Goal: Transaction & Acquisition: Obtain resource

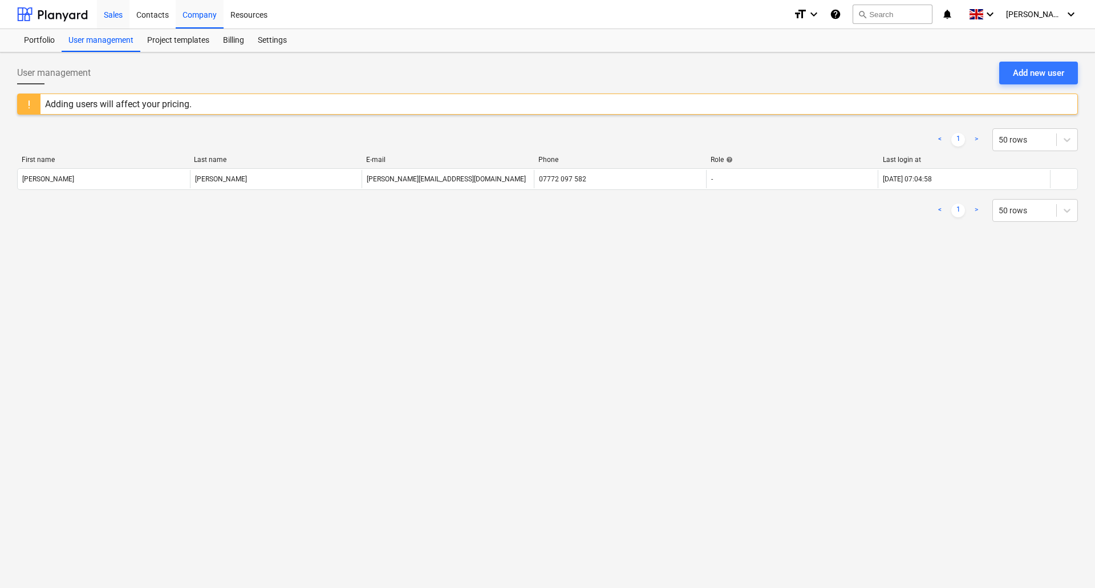
click at [117, 17] on div "Sales" at bounding box center [113, 13] width 33 height 29
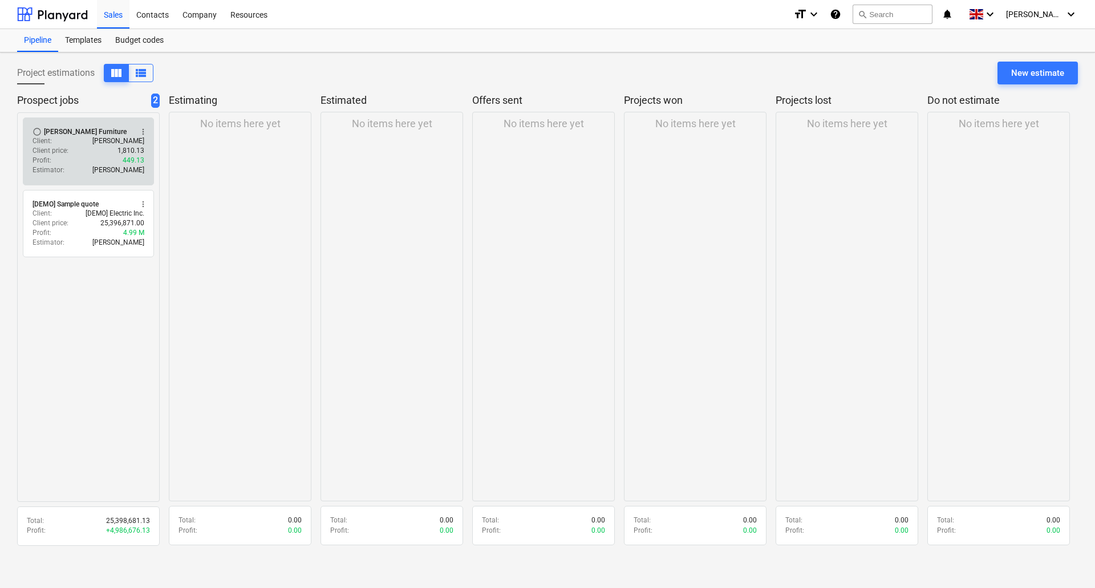
click at [82, 145] on div "Client : [PERSON_NAME]" at bounding box center [89, 141] width 112 height 10
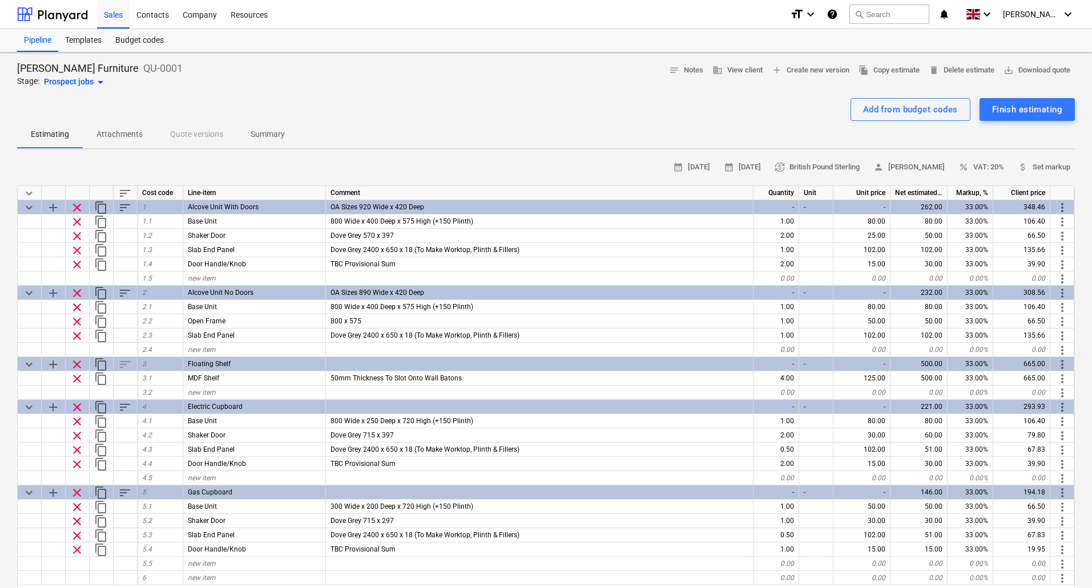
type textarea "x"
click at [1034, 70] on span "save_alt Download quote" at bounding box center [1036, 70] width 67 height 13
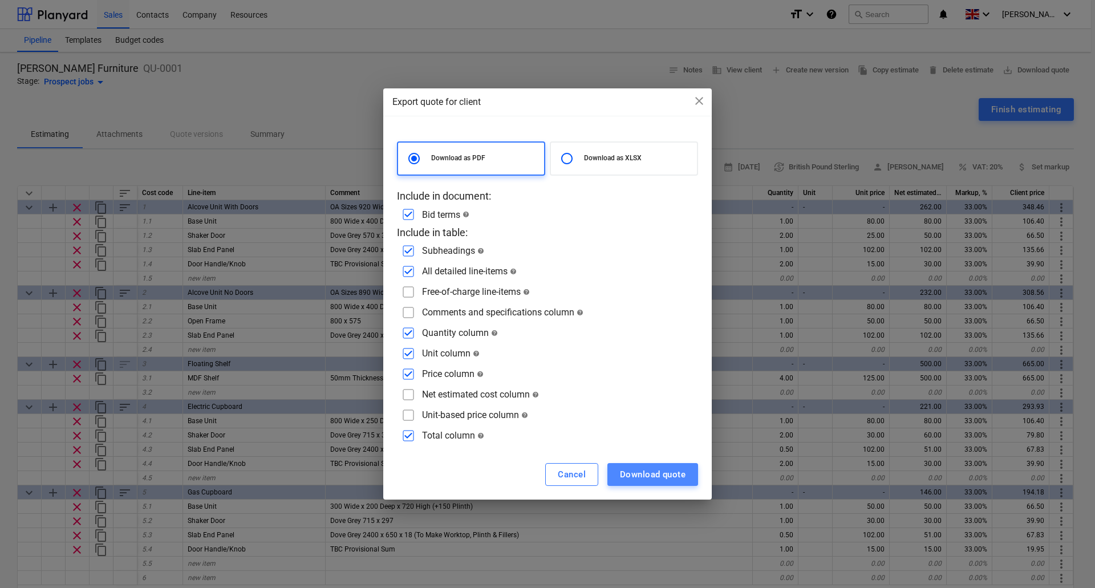
click at [664, 475] on div "Download quote" at bounding box center [653, 474] width 66 height 15
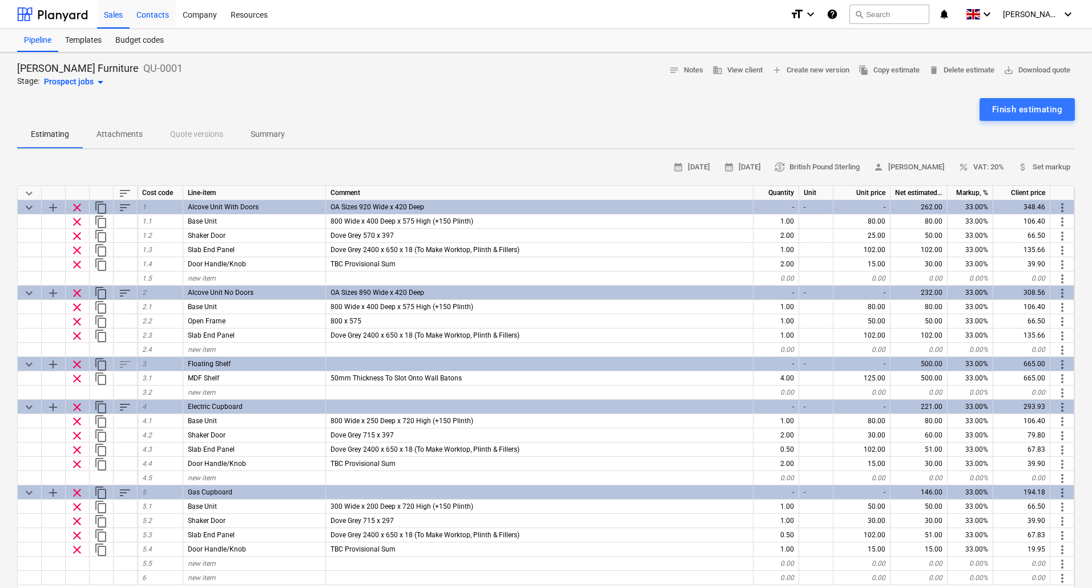
click at [163, 12] on div "Contacts" at bounding box center [153, 13] width 46 height 29
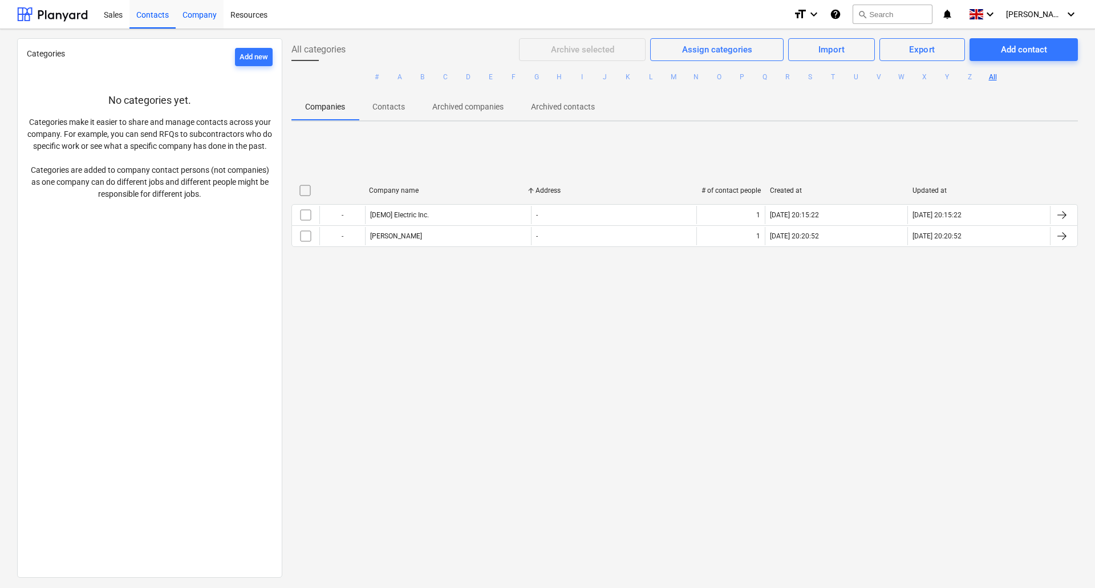
click at [195, 13] on div "Company" at bounding box center [200, 13] width 48 height 29
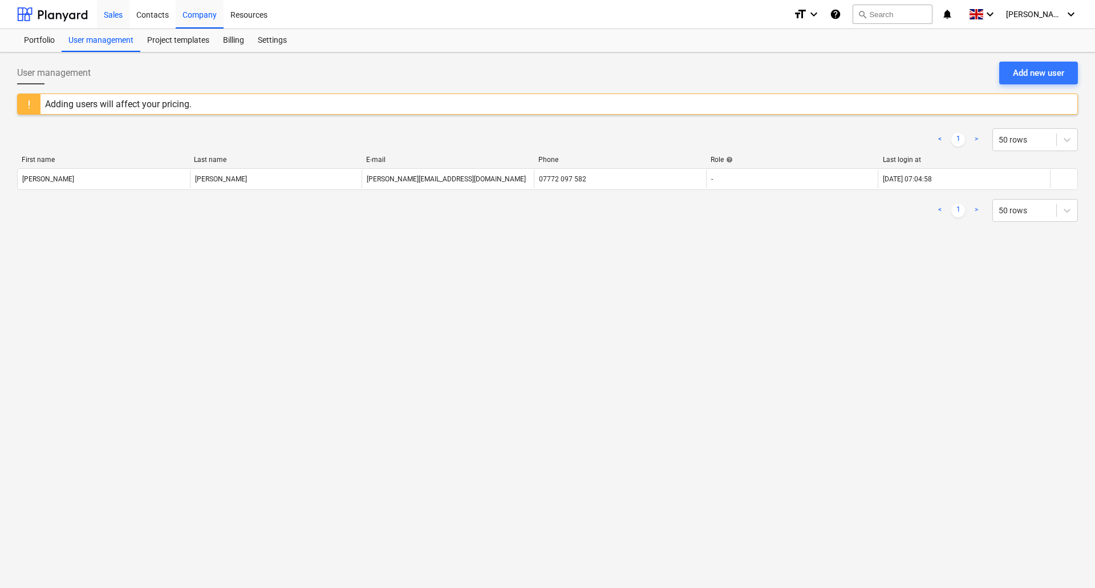
click at [121, 14] on div "Sales" at bounding box center [113, 13] width 33 height 29
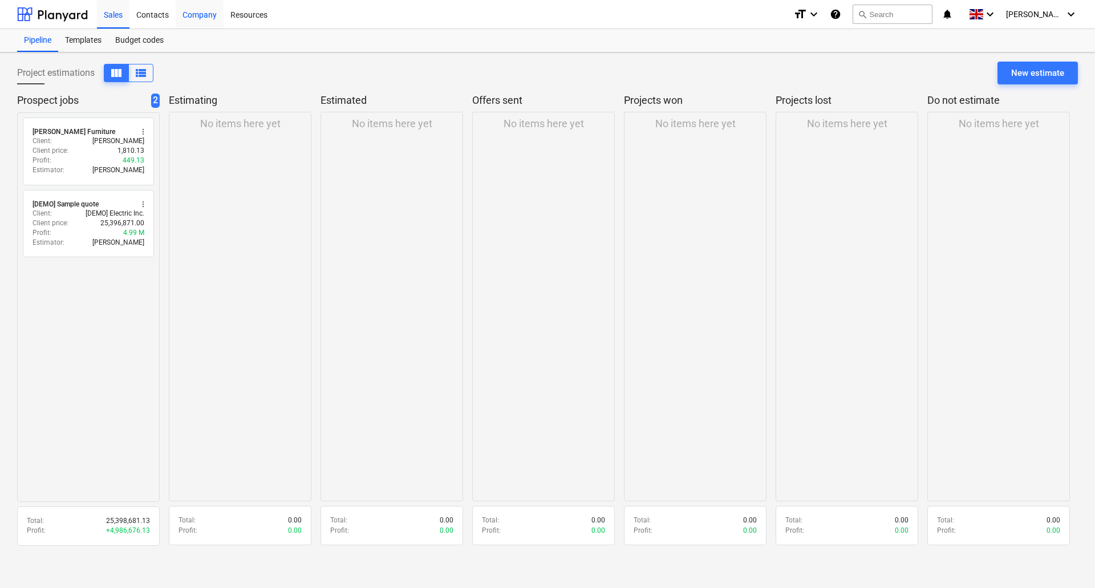
click at [192, 16] on div "Company" at bounding box center [200, 13] width 48 height 29
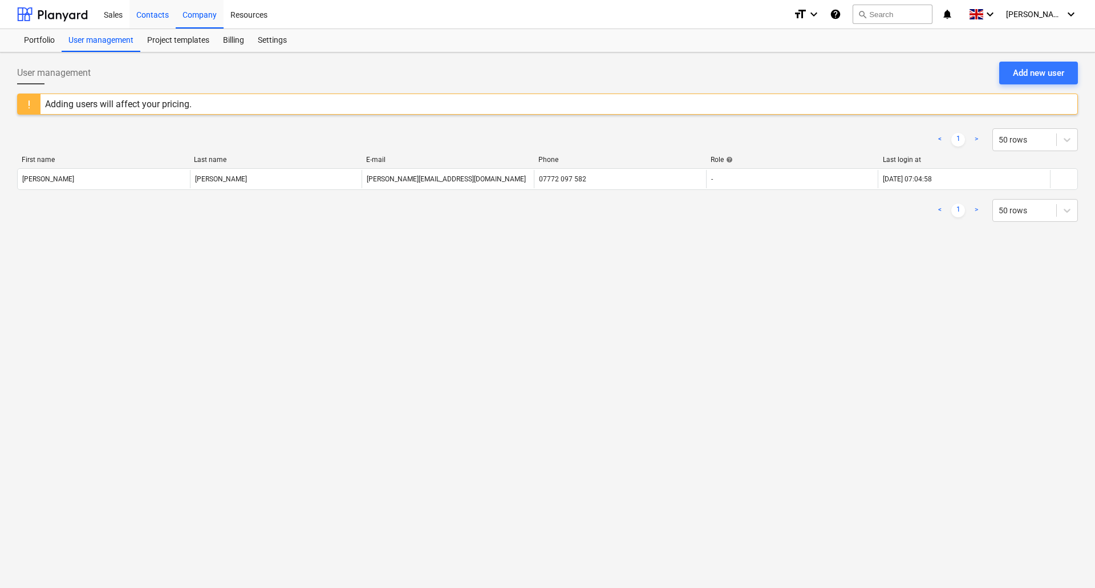
click at [153, 21] on div "Contacts" at bounding box center [153, 13] width 46 height 29
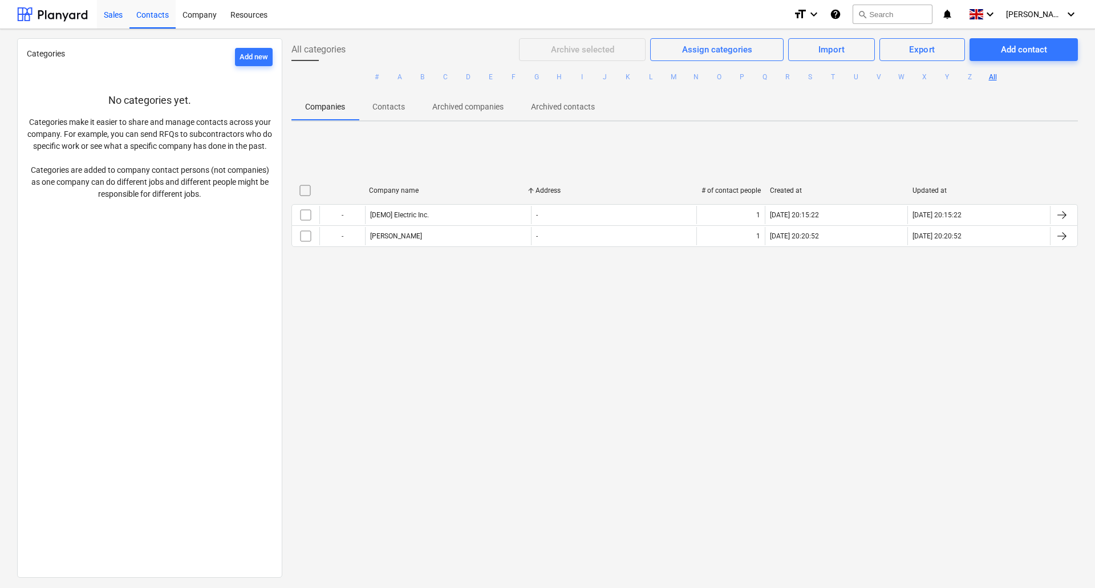
click at [116, 15] on div "Sales" at bounding box center [113, 13] width 33 height 29
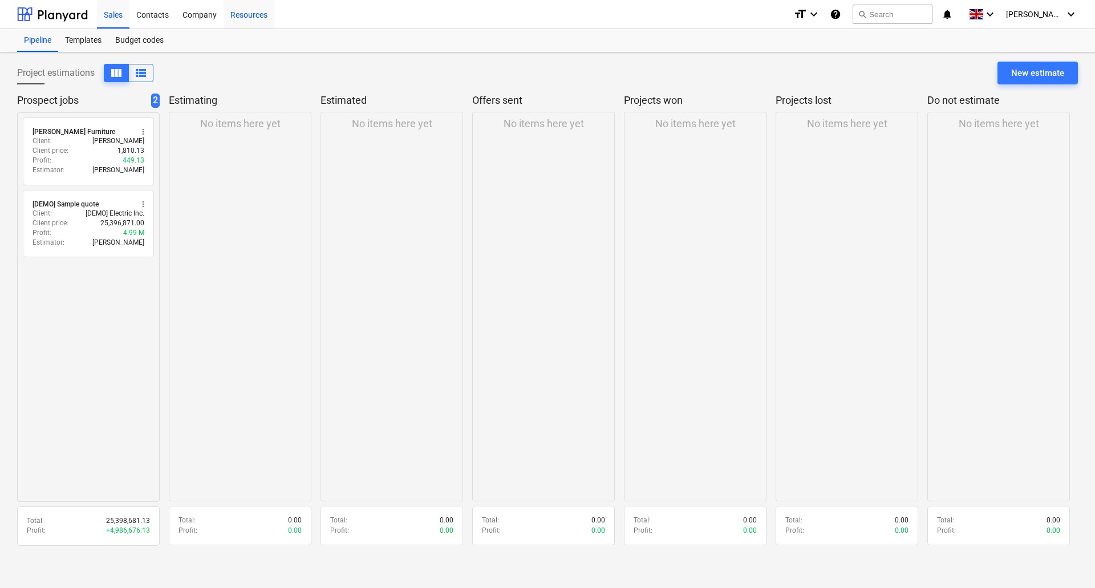
click at [257, 15] on div "Resources" at bounding box center [249, 13] width 51 height 29
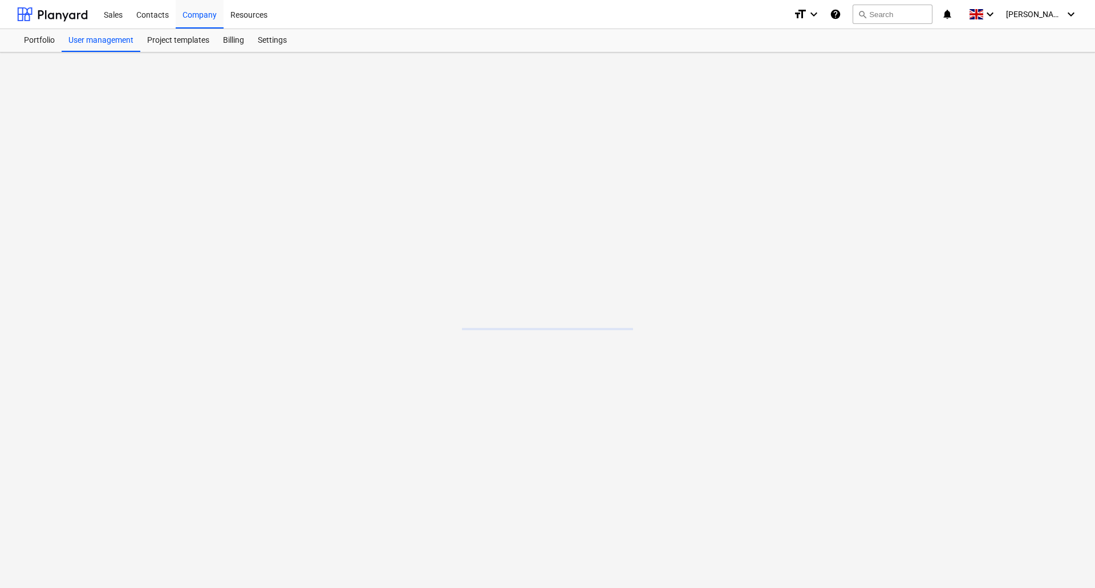
click at [548, 330] on main at bounding box center [547, 320] width 1095 height 536
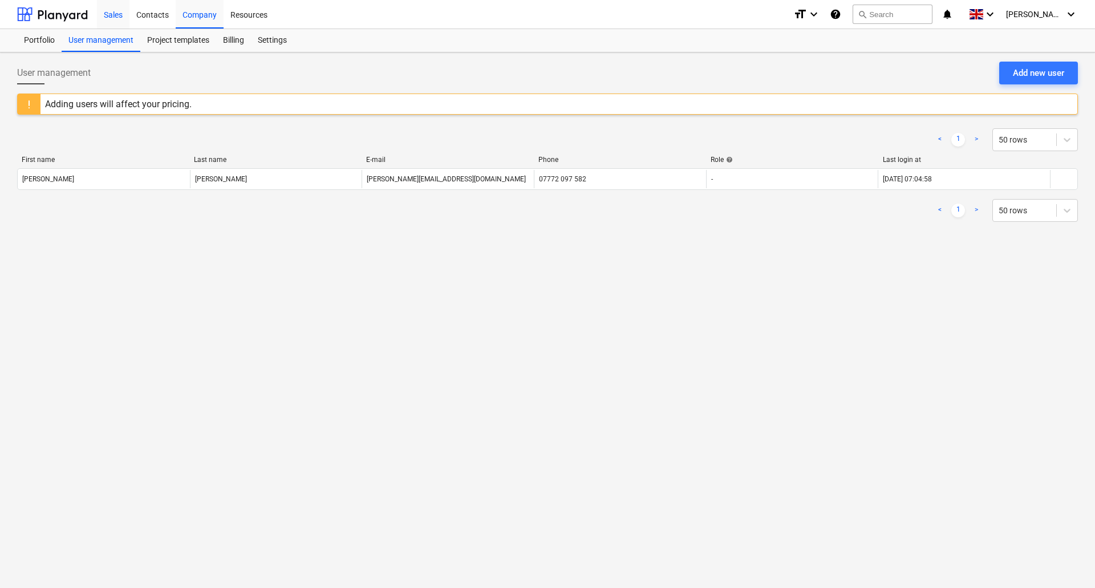
click at [113, 17] on div "Sales" at bounding box center [113, 13] width 33 height 29
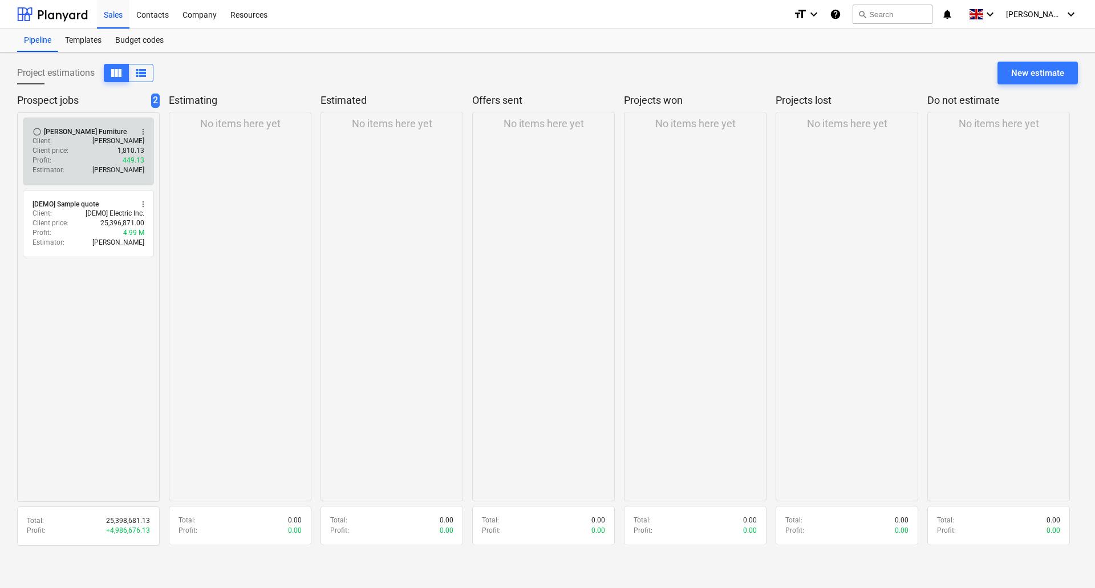
click at [66, 150] on p "Client price :" at bounding box center [51, 151] width 36 height 10
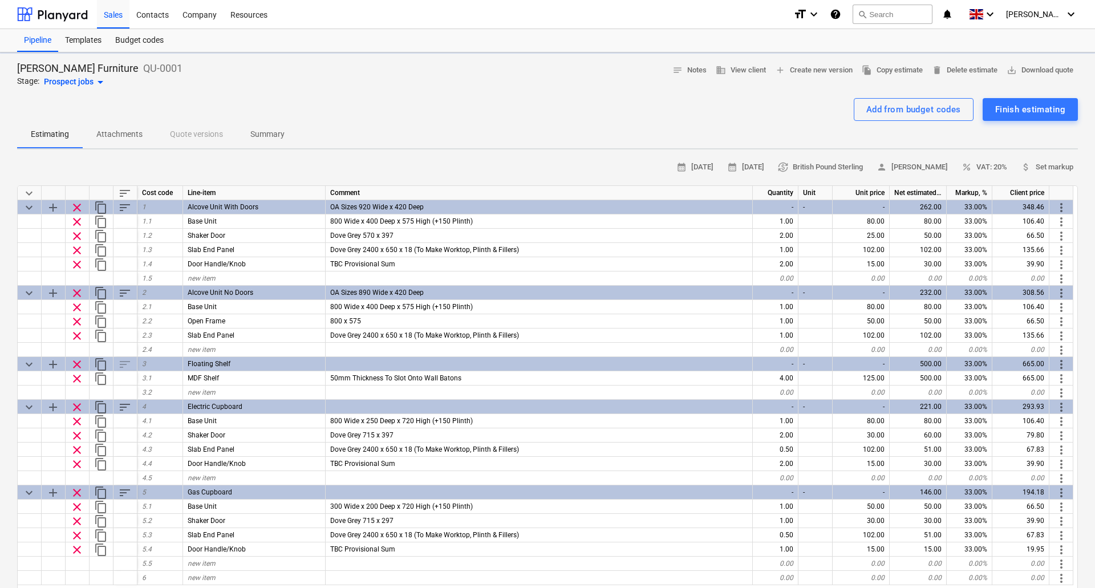
type textarea "x"
